Goal: Task Accomplishment & Management: Use online tool/utility

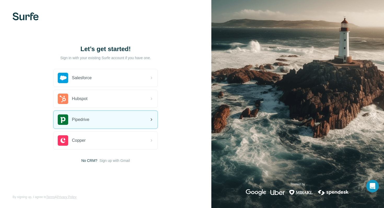
click at [115, 121] on div "Pipedrive" at bounding box center [106, 120] width 104 height 18
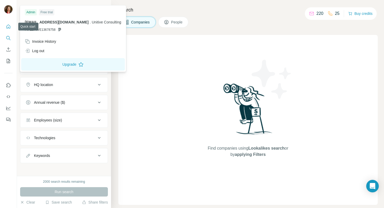
click at [7, 26] on icon "Quick start" at bounding box center [8, 26] width 5 height 5
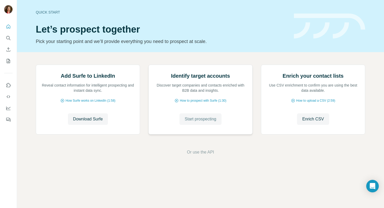
click at [197, 123] on span "Start prospecting" at bounding box center [201, 119] width 32 height 6
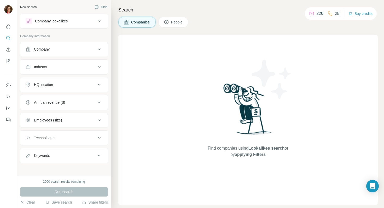
click at [77, 43] on button "Company" at bounding box center [63, 49] width 87 height 13
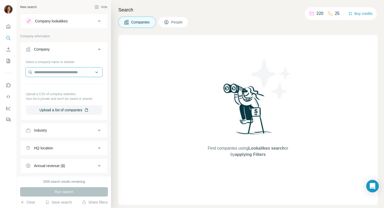
click at [77, 74] on input "text" at bounding box center [64, 72] width 77 height 9
click at [74, 133] on div "Industry" at bounding box center [61, 130] width 71 height 5
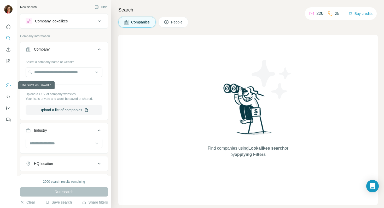
click at [7, 85] on icon "Use Surfe on LinkedIn" at bounding box center [8, 85] width 5 height 5
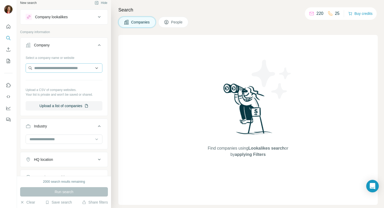
scroll to position [10, 0]
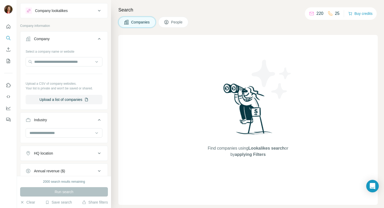
click at [171, 29] on div "Search Companies People Find companies using Lookalikes search or by applying F…" at bounding box center [247, 104] width 273 height 208
click at [175, 23] on span "People" at bounding box center [177, 22] width 12 height 5
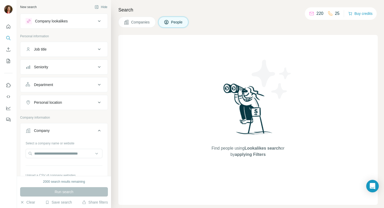
click at [53, 54] on button "Job title" at bounding box center [63, 49] width 87 height 13
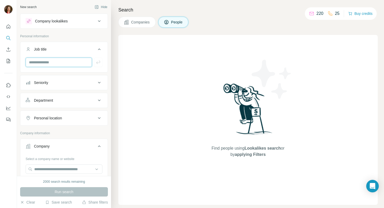
click at [54, 58] on input "text" at bounding box center [59, 62] width 66 height 9
type input "**********"
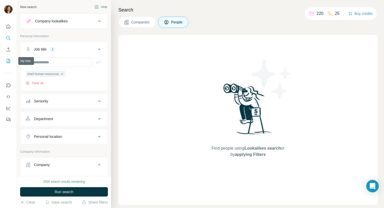
click at [8, 62] on icon "My lists" at bounding box center [9, 60] width 3 height 3
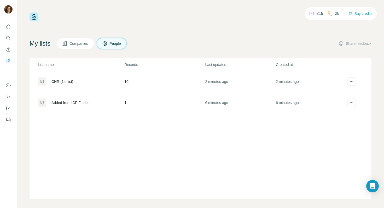
click at [67, 80] on div "CHR (1st list)" at bounding box center [62, 81] width 22 height 5
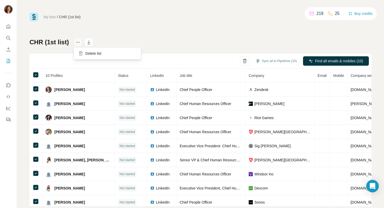
click at [74, 41] on button "actions" at bounding box center [78, 42] width 8 height 8
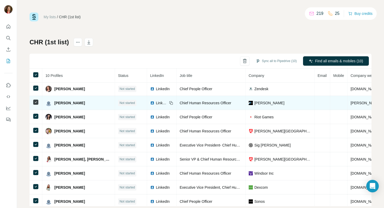
scroll to position [1, 0]
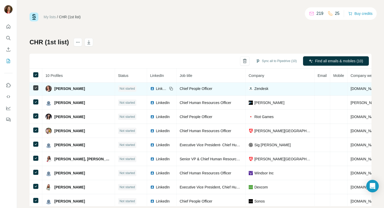
click at [156, 88] on span "LinkedIn" at bounding box center [161, 88] width 11 height 5
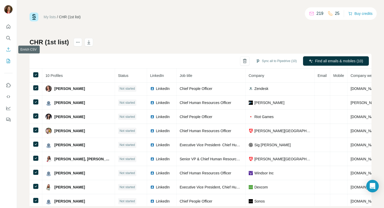
click at [6, 47] on icon "Enrich CSV" at bounding box center [8, 49] width 5 height 5
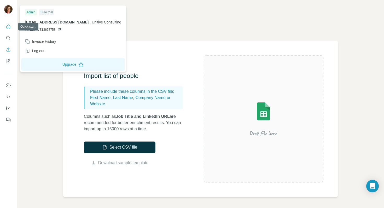
click at [5, 26] on button "Quick start" at bounding box center [8, 26] width 8 height 9
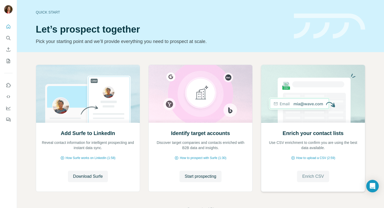
click at [319, 176] on span "Enrich CSV" at bounding box center [313, 177] width 22 height 6
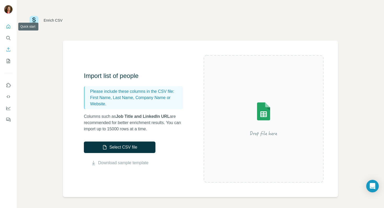
click at [5, 30] on button "Quick start" at bounding box center [8, 26] width 8 height 9
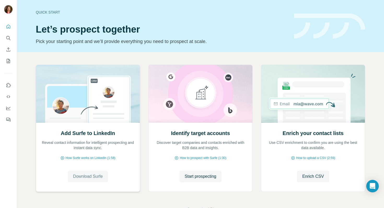
click at [99, 177] on span "Download Surfe" at bounding box center [88, 177] width 30 height 6
click at [5, 61] on button "My lists" at bounding box center [8, 60] width 8 height 9
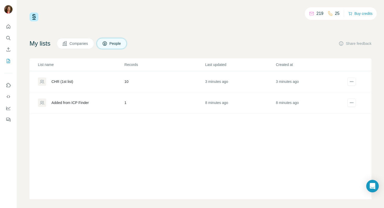
click at [72, 80] on div "CHR (1st list)" at bounding box center [62, 81] width 22 height 5
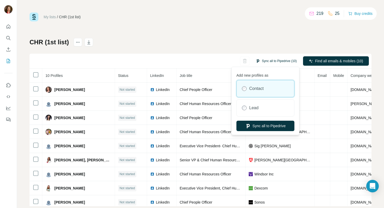
click at [258, 60] on button "Sync all to Pipedrive (10)" at bounding box center [276, 61] width 48 height 8
click at [264, 128] on button "Sync all to Pipedrive" at bounding box center [265, 126] width 58 height 10
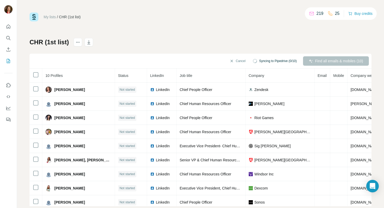
click at [264, 60] on span "Syncing to Pipedrive (0/10)" at bounding box center [278, 61] width 38 height 5
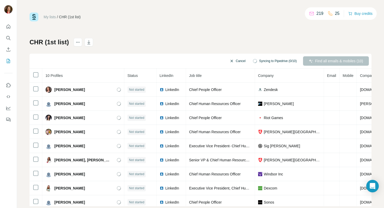
click at [236, 62] on button "Cancel" at bounding box center [237, 60] width 23 height 9
click at [233, 60] on div "Cancel Syncing to Pipedrive (0/10) Find all emails & mobiles (10)" at bounding box center [201, 61] width 342 height 15
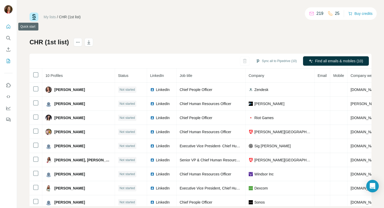
click at [7, 28] on icon "Quick start" at bounding box center [9, 27] width 4 height 4
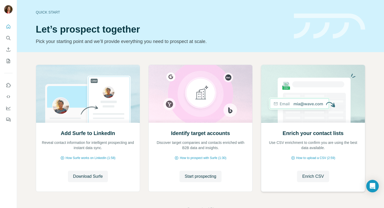
scroll to position [8, 0]
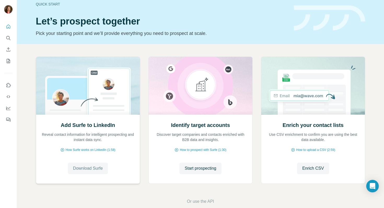
click at [100, 166] on span "Download Surfe" at bounding box center [88, 169] width 30 height 6
